Goal: Task Accomplishment & Management: Use online tool/utility

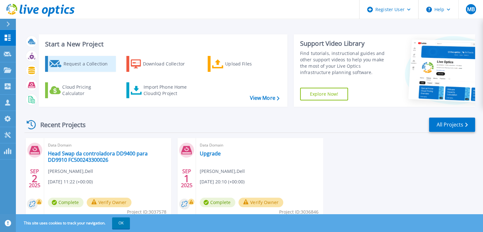
click at [89, 62] on div "Request a Collection" at bounding box center [88, 64] width 51 height 13
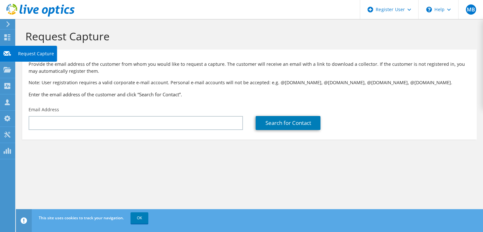
click at [6, 51] on use at bounding box center [7, 53] width 8 height 5
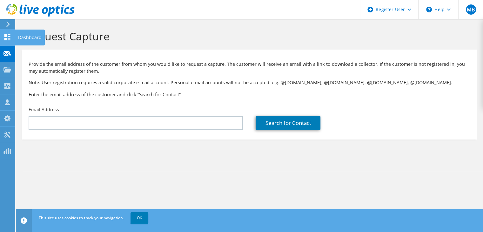
click at [6, 37] on icon at bounding box center [7, 37] width 8 height 6
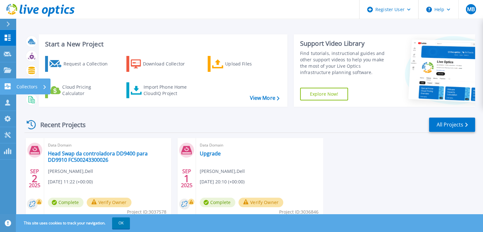
click at [27, 88] on p "Collectors" at bounding box center [27, 86] width 21 height 17
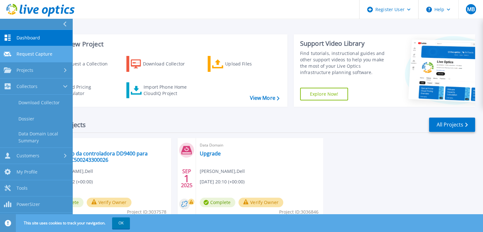
click at [33, 58] on link "Request Capture Request Capture" at bounding box center [36, 54] width 72 height 16
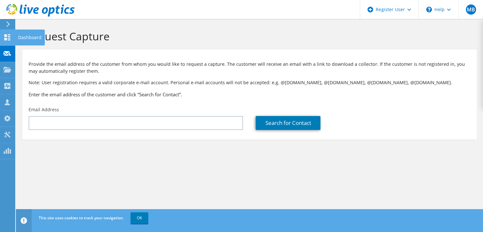
click at [7, 38] on use at bounding box center [7, 37] width 6 height 6
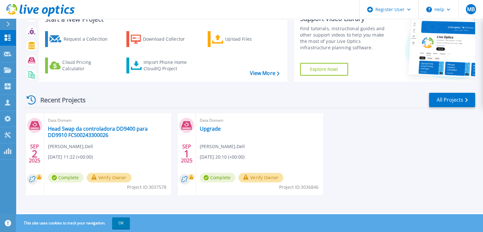
scroll to position [25, 0]
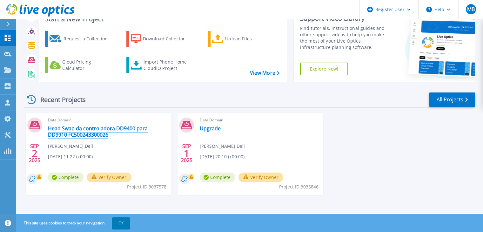
click at [108, 130] on link "Head Swap da controladora DD9400 para DD9910 FC500243300026" at bounding box center [107, 131] width 119 height 13
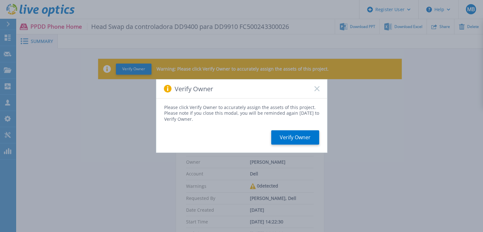
click at [319, 90] on icon at bounding box center [317, 88] width 5 height 5
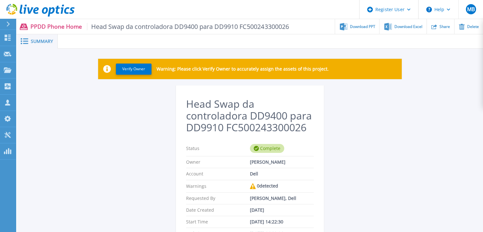
click at [7, 23] on icon at bounding box center [7, 24] width 3 height 5
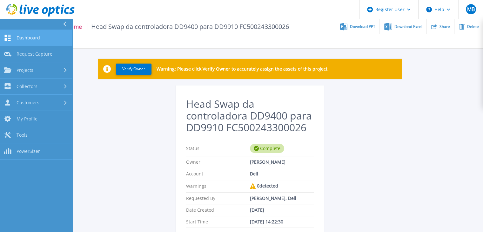
click at [34, 37] on span "Dashboard" at bounding box center [29, 38] width 24 height 6
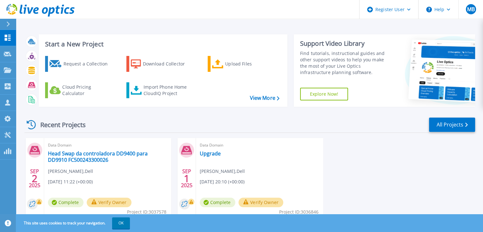
click at [7, 25] on icon at bounding box center [7, 24] width 3 height 5
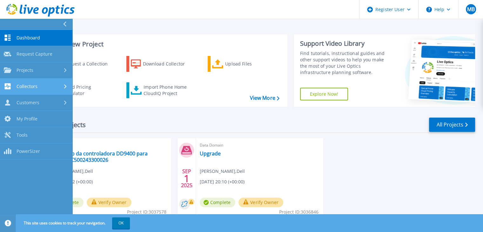
click at [36, 88] on span "Collectors" at bounding box center [27, 87] width 21 height 6
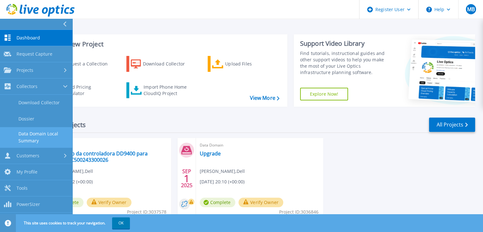
click at [35, 136] on link "Data Domain Local Summary" at bounding box center [36, 137] width 72 height 20
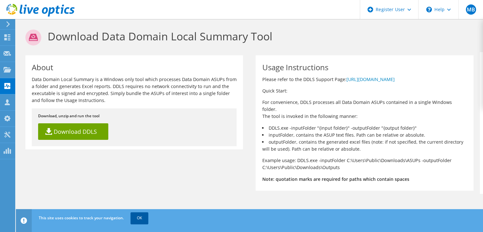
click at [144, 219] on link "OK" at bounding box center [140, 217] width 18 height 11
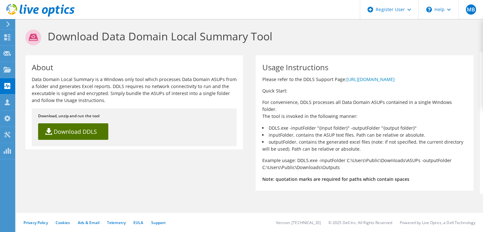
click at [91, 127] on link "Download DDLS" at bounding box center [73, 131] width 70 height 17
drag, startPoint x: 54, startPoint y: 80, endPoint x: 196, endPoint y: 100, distance: 143.1
click at [196, 100] on p "Data Domain Local Summary is a Windows only tool which processes Data Domain AS…" at bounding box center [134, 90] width 205 height 28
click at [125, 100] on p "Data Domain Local Summary is a Windows only tool which processes Data Domain AS…" at bounding box center [134, 90] width 205 height 28
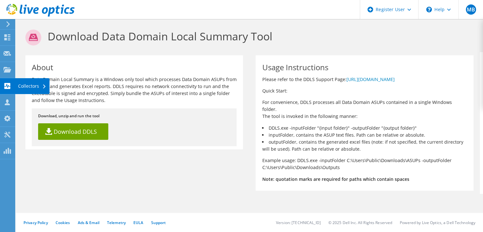
click at [35, 84] on div "Collectors" at bounding box center [32, 86] width 35 height 16
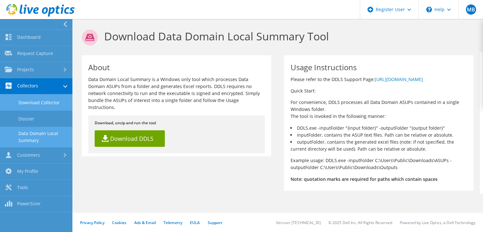
click at [43, 104] on link "Download Collector" at bounding box center [36, 102] width 72 height 16
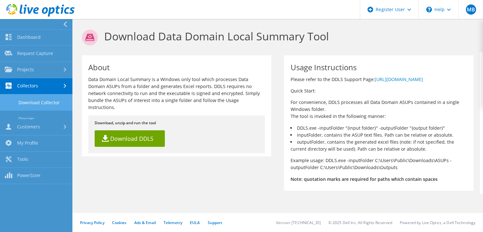
click at [43, 104] on link "Download Collector" at bounding box center [36, 102] width 72 height 16
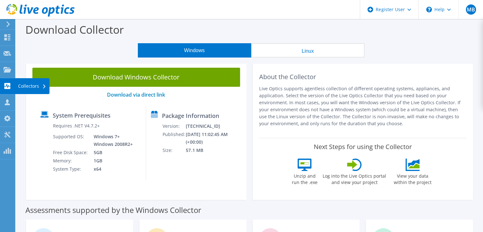
click at [10, 84] on use at bounding box center [7, 86] width 6 height 6
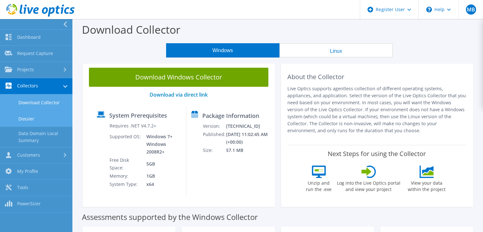
click at [25, 119] on link "Dossier" at bounding box center [36, 119] width 72 height 16
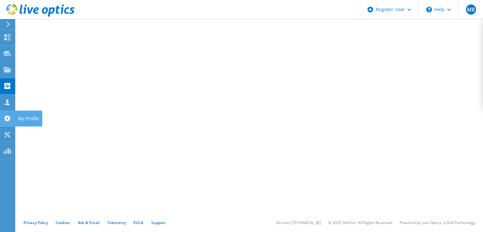
click at [9, 116] on use at bounding box center [7, 118] width 6 height 6
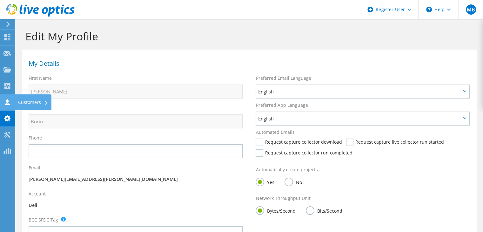
click at [23, 101] on div "Customers" at bounding box center [33, 102] width 37 height 16
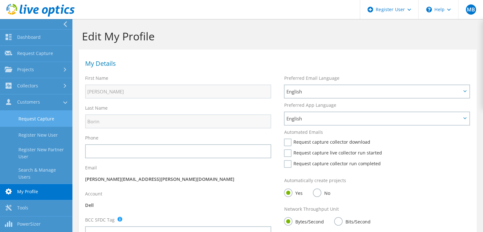
click at [41, 116] on link "Request Capture" at bounding box center [36, 119] width 72 height 16
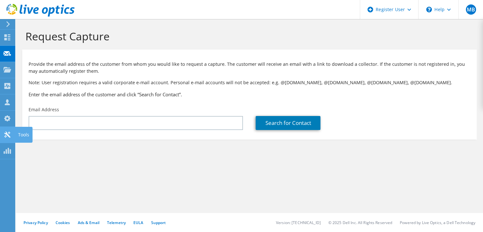
click at [3, 133] on icon at bounding box center [7, 135] width 8 height 6
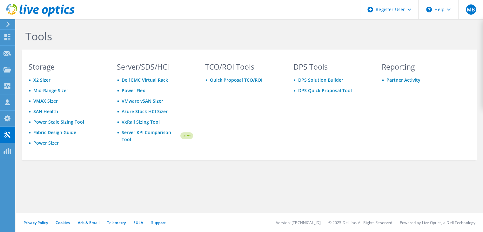
click at [328, 81] on link "DPS Solution Builder" at bounding box center [320, 80] width 45 height 6
click at [5, 148] on icon at bounding box center [7, 151] width 8 height 6
click at [5, 57] on div at bounding box center [7, 54] width 8 height 7
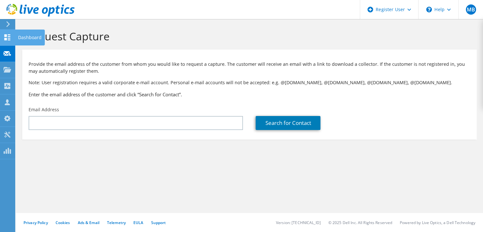
click at [5, 38] on use at bounding box center [7, 37] width 6 height 6
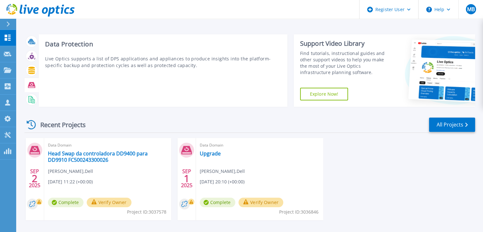
click at [31, 87] on icon at bounding box center [31, 84] width 7 height 7
click at [33, 82] on icon at bounding box center [31, 85] width 7 height 6
click at [68, 50] on div "Data Protection Live Optics supports a list of DPS applications and appliances …" at bounding box center [163, 70] width 249 height 72
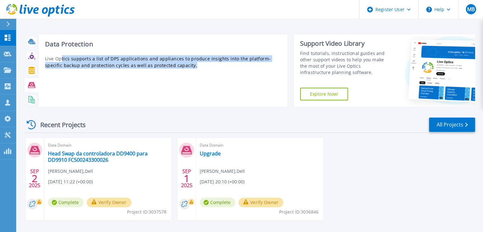
drag, startPoint x: 60, startPoint y: 58, endPoint x: 185, endPoint y: 68, distance: 125.2
click at [185, 68] on p "Live Optics supports a list of DPS applications and appliances to produce insig…" at bounding box center [163, 61] width 236 height 13
click at [203, 65] on p "Live Optics supports a list of DPS applications and appliances to produce insig…" at bounding box center [163, 61] width 236 height 13
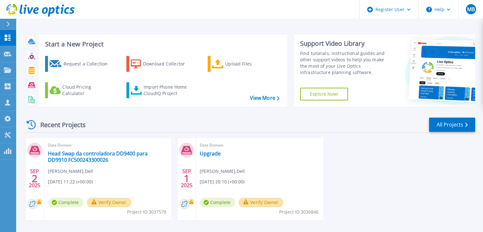
click at [322, 91] on link "Explore Now!" at bounding box center [324, 94] width 48 height 13
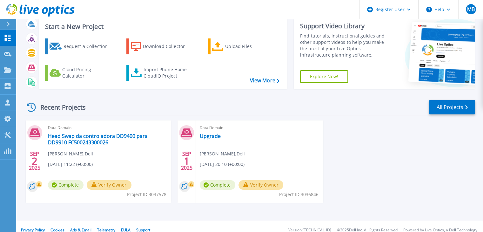
scroll to position [25, 0]
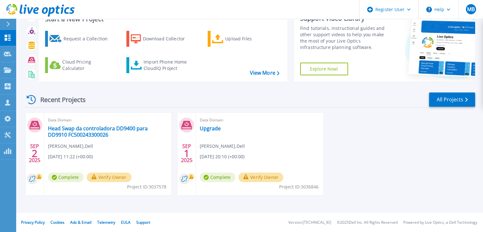
click at [4, 22] on button at bounding box center [8, 24] width 16 height 11
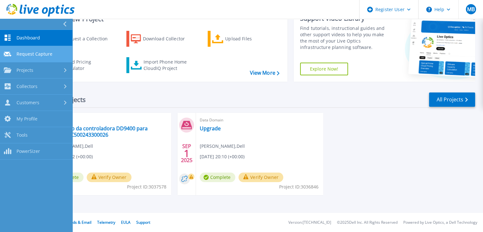
click at [33, 56] on span "Request Capture" at bounding box center [35, 54] width 36 height 6
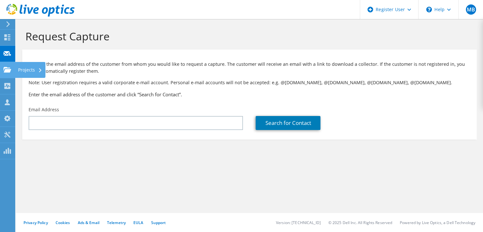
click at [9, 70] on use at bounding box center [7, 69] width 8 height 5
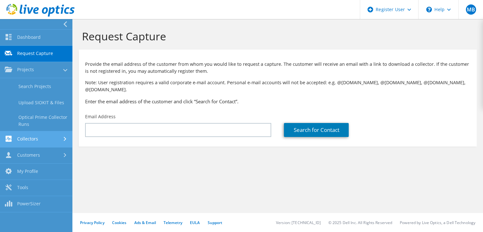
click at [44, 139] on link "Collectors" at bounding box center [36, 139] width 72 height 16
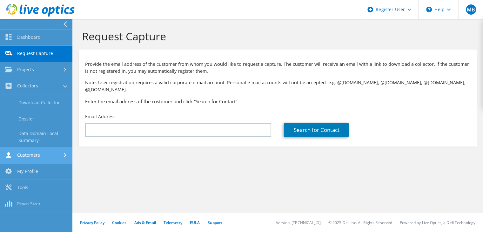
click at [40, 156] on link "Customers" at bounding box center [36, 155] width 72 height 16
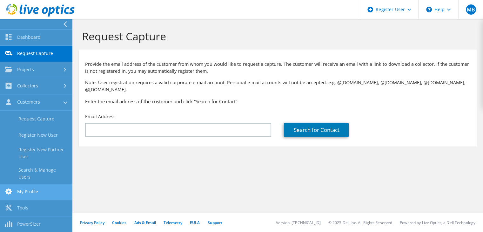
click at [43, 184] on link "My Profile" at bounding box center [36, 192] width 72 height 16
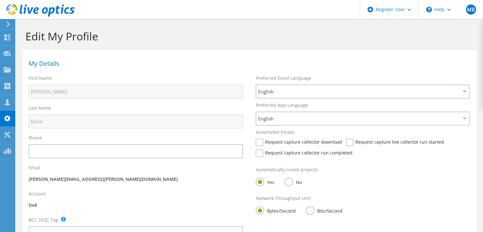
click at [54, 10] on use at bounding box center [40, 10] width 68 height 13
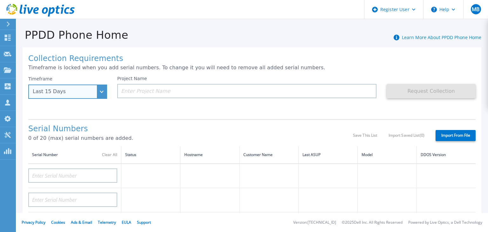
click at [103, 92] on div "Last 15 Days" at bounding box center [67, 92] width 79 height 14
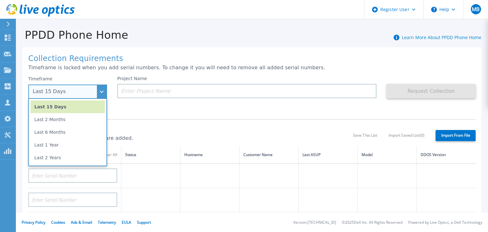
click at [103, 92] on div "Last 15 Days" at bounding box center [67, 92] width 79 height 14
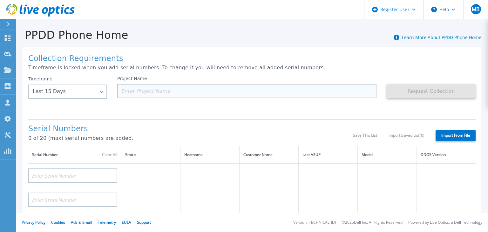
click at [167, 90] on input at bounding box center [246, 91] width 259 height 14
paste input "CKM01243206612"
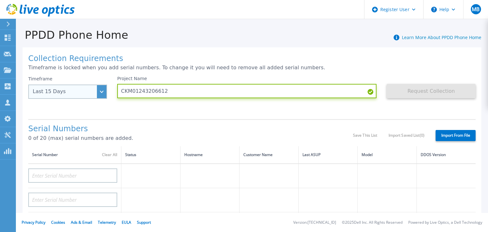
type input "CKM01243206612"
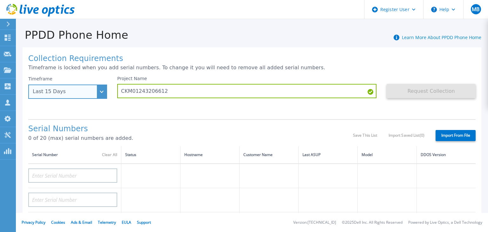
click at [105, 92] on div "Last 15 Days" at bounding box center [67, 92] width 79 height 14
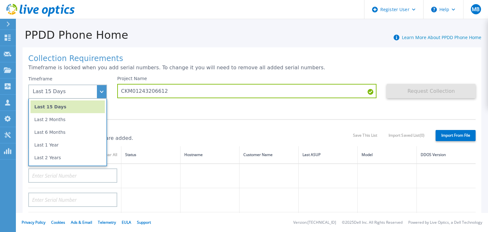
click at [163, 112] on div "Project Name CKM01243206612" at bounding box center [251, 95] width 269 height 38
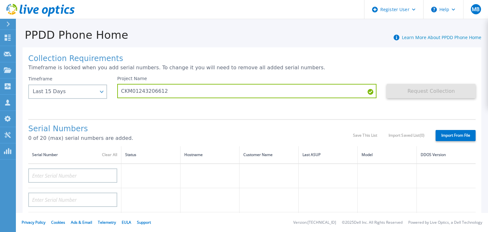
click at [269, 109] on div "Project Name CKM01243206612" at bounding box center [251, 95] width 269 height 38
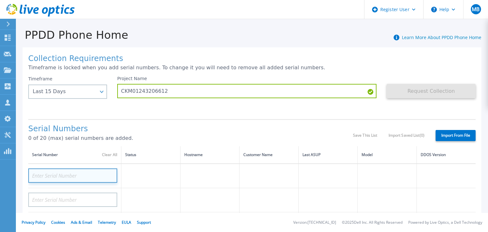
click at [64, 174] on input at bounding box center [72, 175] width 89 height 14
paste input "CKM01243206612"
type input "CKM01243206612"
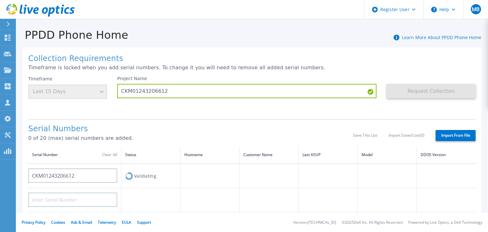
click at [255, 111] on div "Project Name CKM01243206612" at bounding box center [251, 95] width 269 height 38
click at [102, 91] on div "Timeframe Last 15 Days" at bounding box center [67, 87] width 79 height 23
click at [130, 104] on div "Project Name CKM01243206612" at bounding box center [251, 95] width 269 height 38
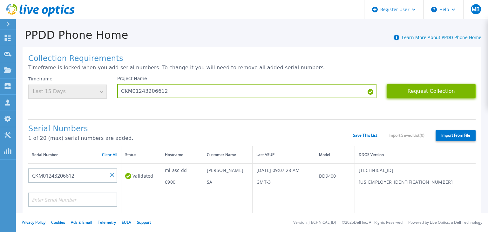
click at [437, 92] on button "Request Collection" at bounding box center [431, 91] width 89 height 14
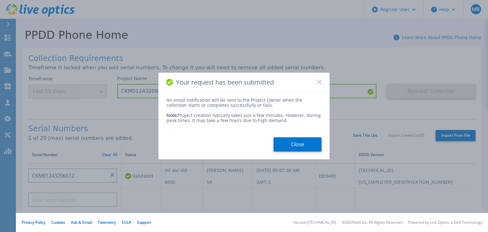
click at [300, 141] on button "Close" at bounding box center [298, 144] width 48 height 14
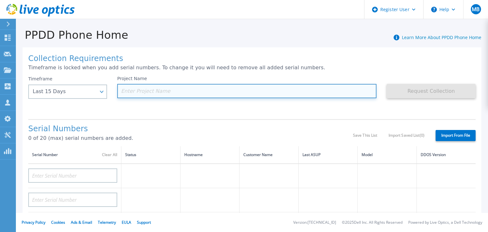
click at [146, 90] on input at bounding box center [246, 91] width 259 height 14
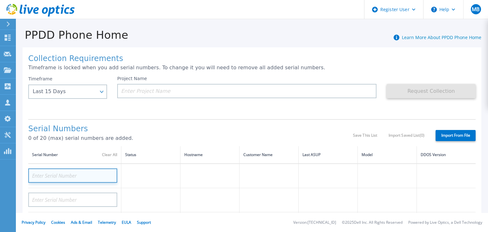
click at [48, 175] on input at bounding box center [72, 175] width 89 height 14
paste input "FC500243300026"
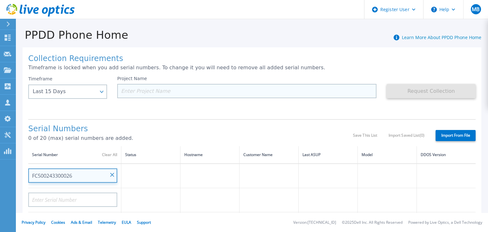
type input "FC500243300026"
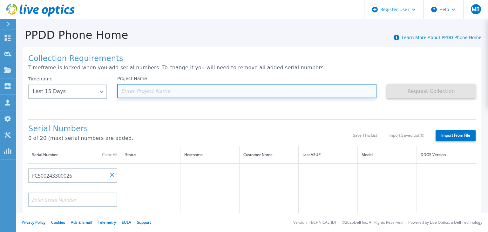
click at [165, 91] on input at bounding box center [246, 91] width 259 height 14
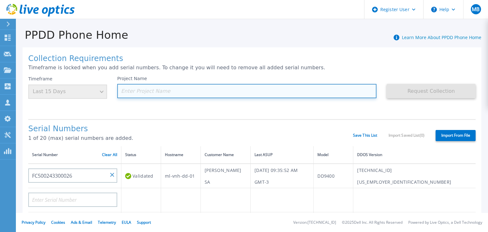
click at [167, 87] on input at bounding box center [246, 91] width 259 height 14
paste input "Magalu - Validação de cenários de Upgrade"
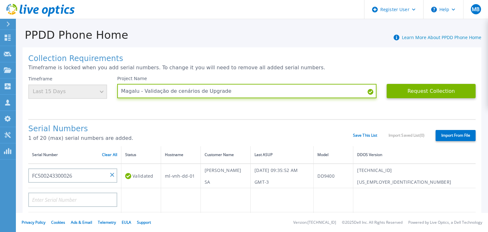
type input "Magalu - Validação de cenários de Upgrade"
